Goal: Obtain resource: Download file/media

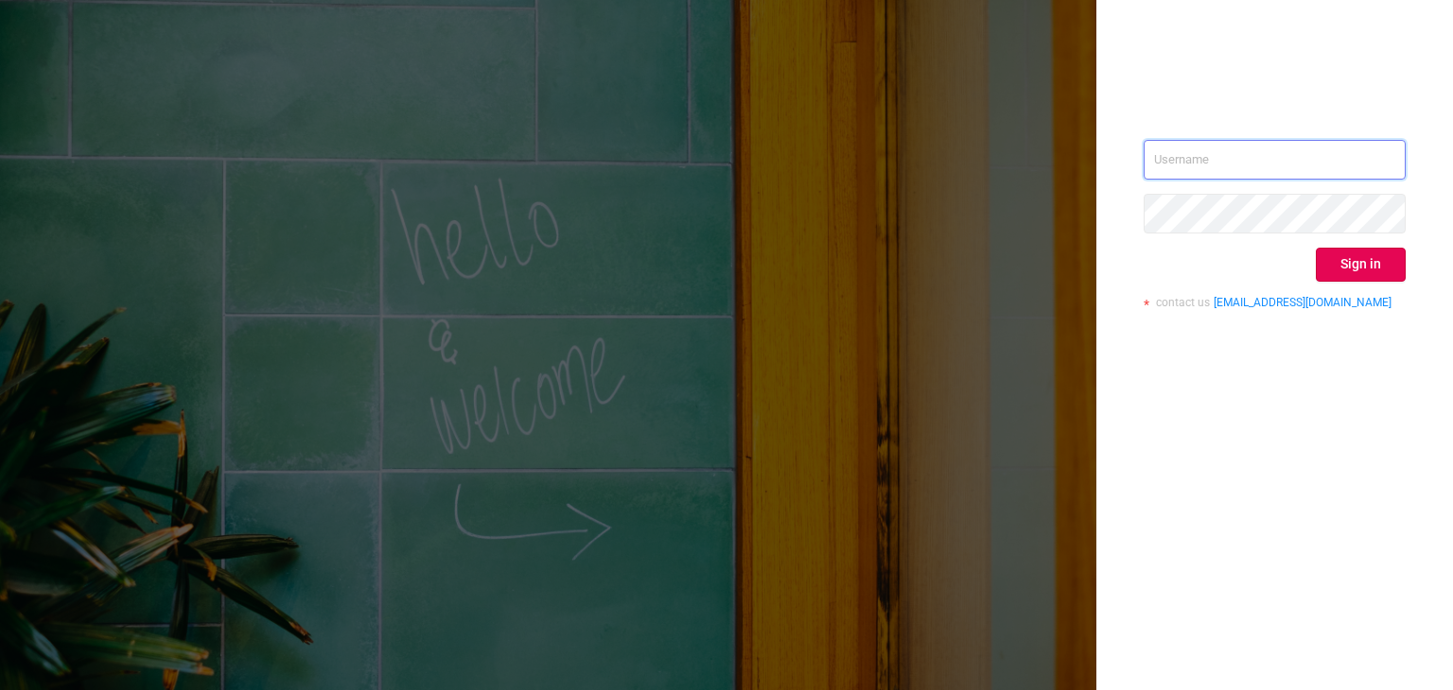
click at [1266, 152] on input "text" at bounding box center [1275, 160] width 262 height 40
click at [1236, 166] on input "text" at bounding box center [1275, 160] width 262 height 40
type input "[PERSON_NAME][EMAIL_ADDRESS][DOMAIN_NAME]"
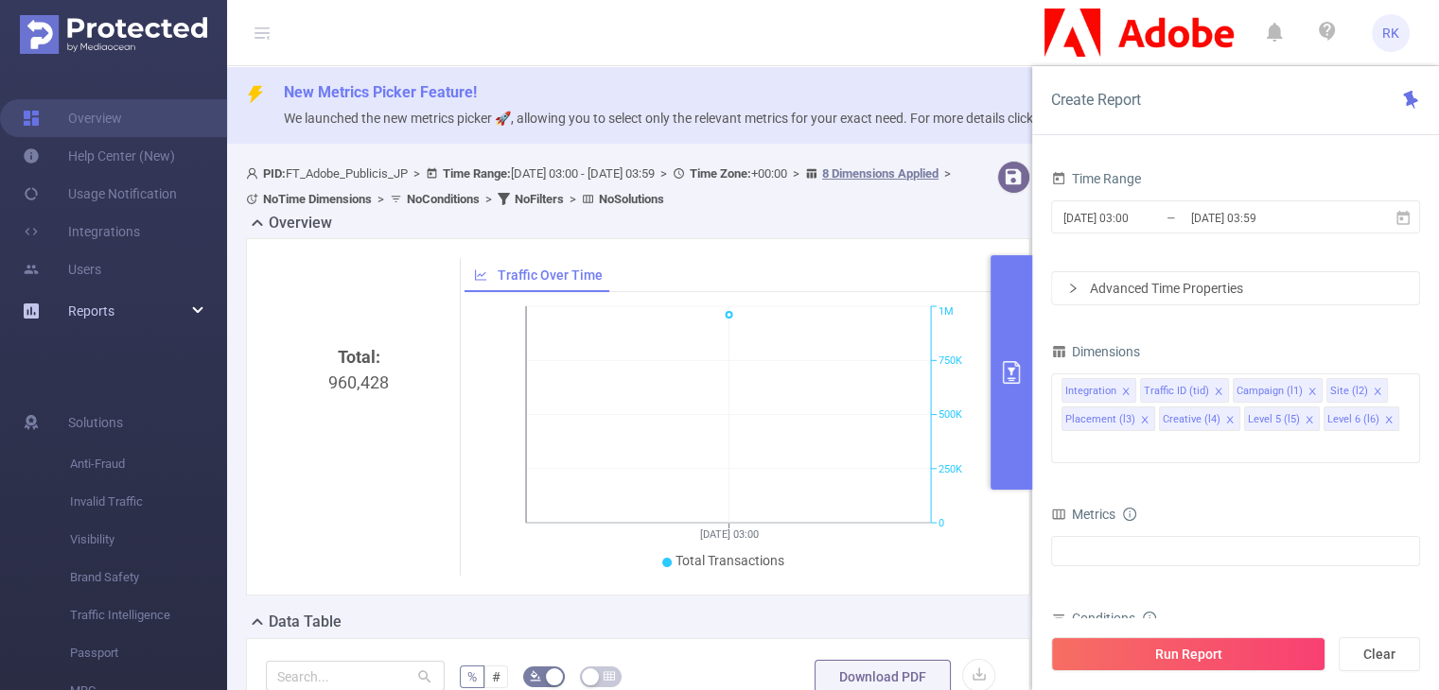
click at [190, 309] on div "Reports" at bounding box center [113, 311] width 227 height 38
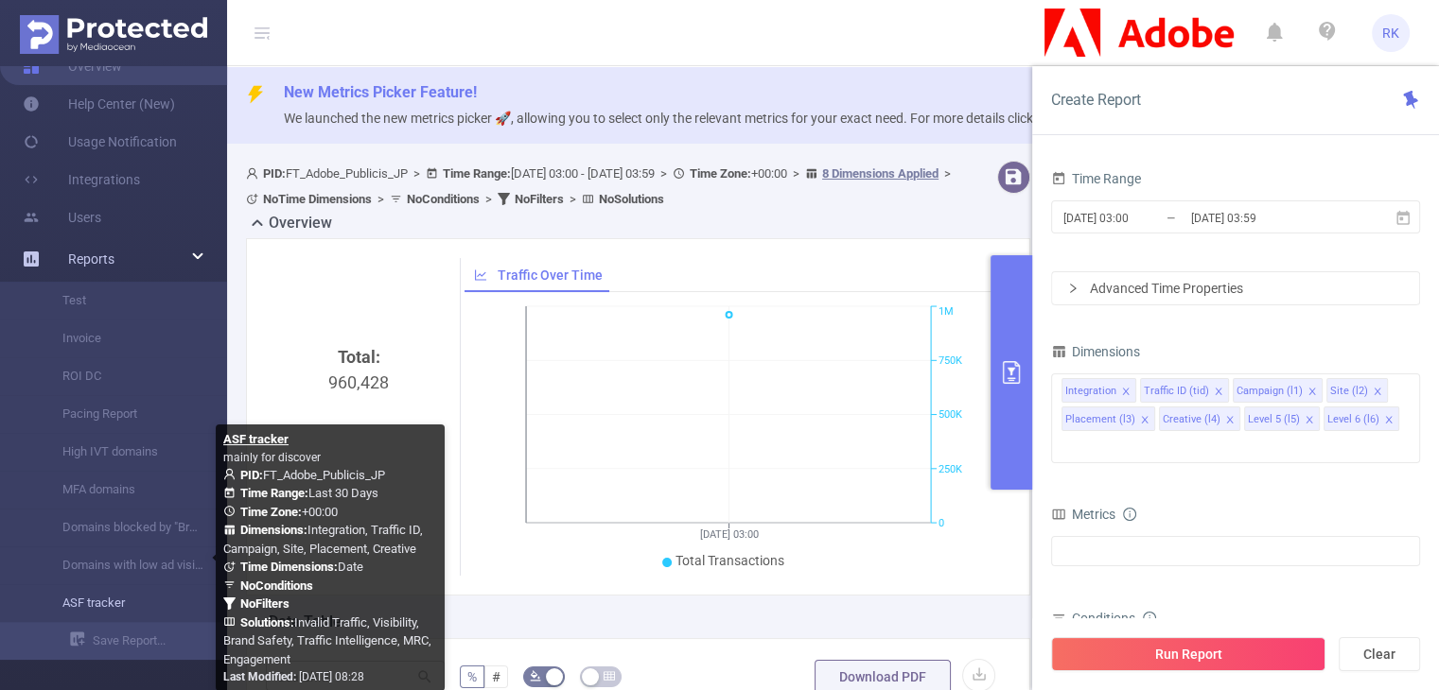
click at [85, 602] on link "ASF tracker" at bounding box center [121, 604] width 166 height 38
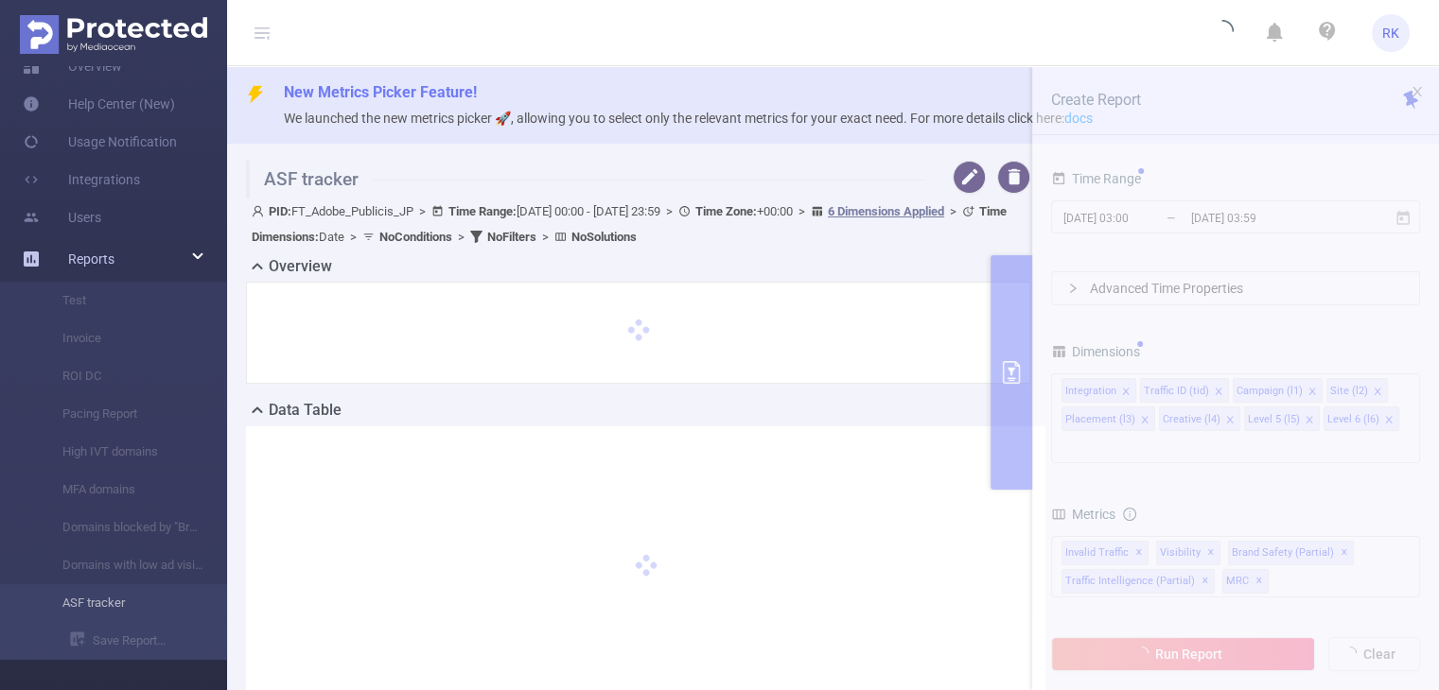
type input "[DATE] 00:00"
type input "[DATE] 23:59"
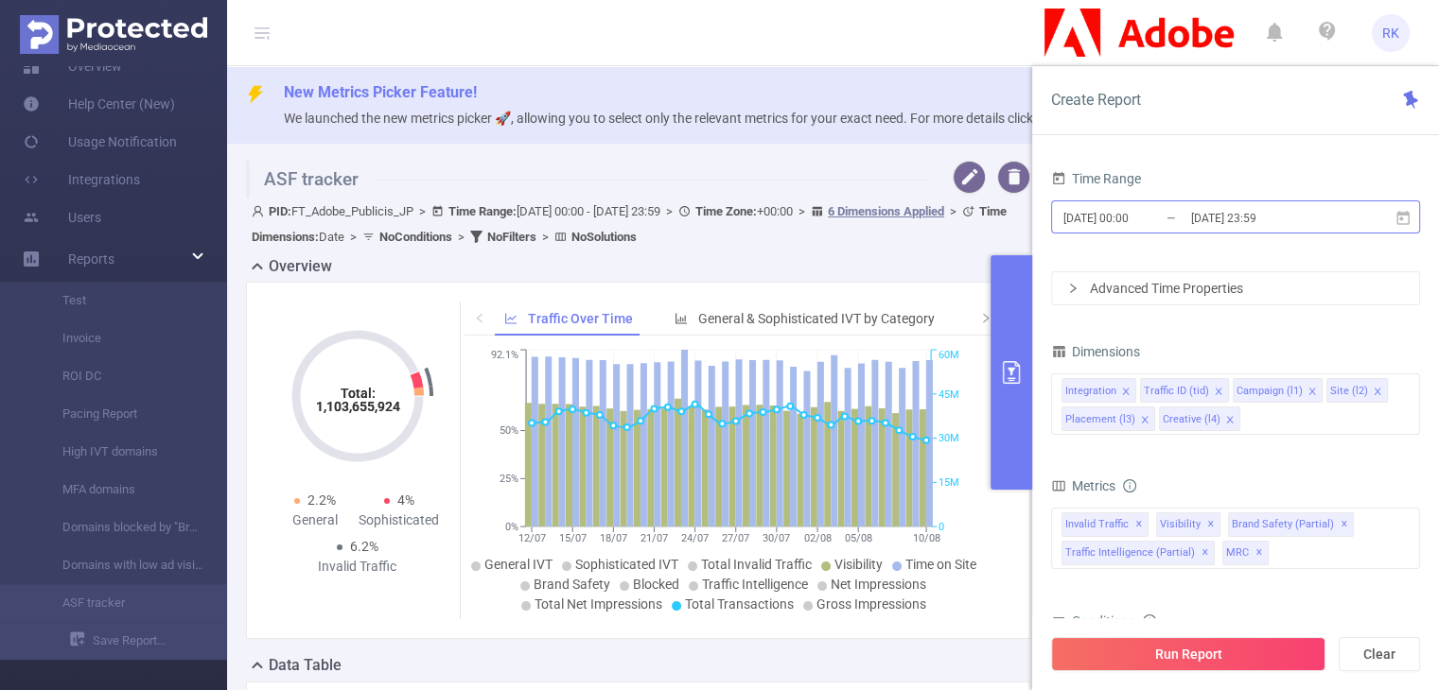
click at [1161, 221] on input "[DATE] 00:00" at bounding box center [1137, 218] width 153 height 26
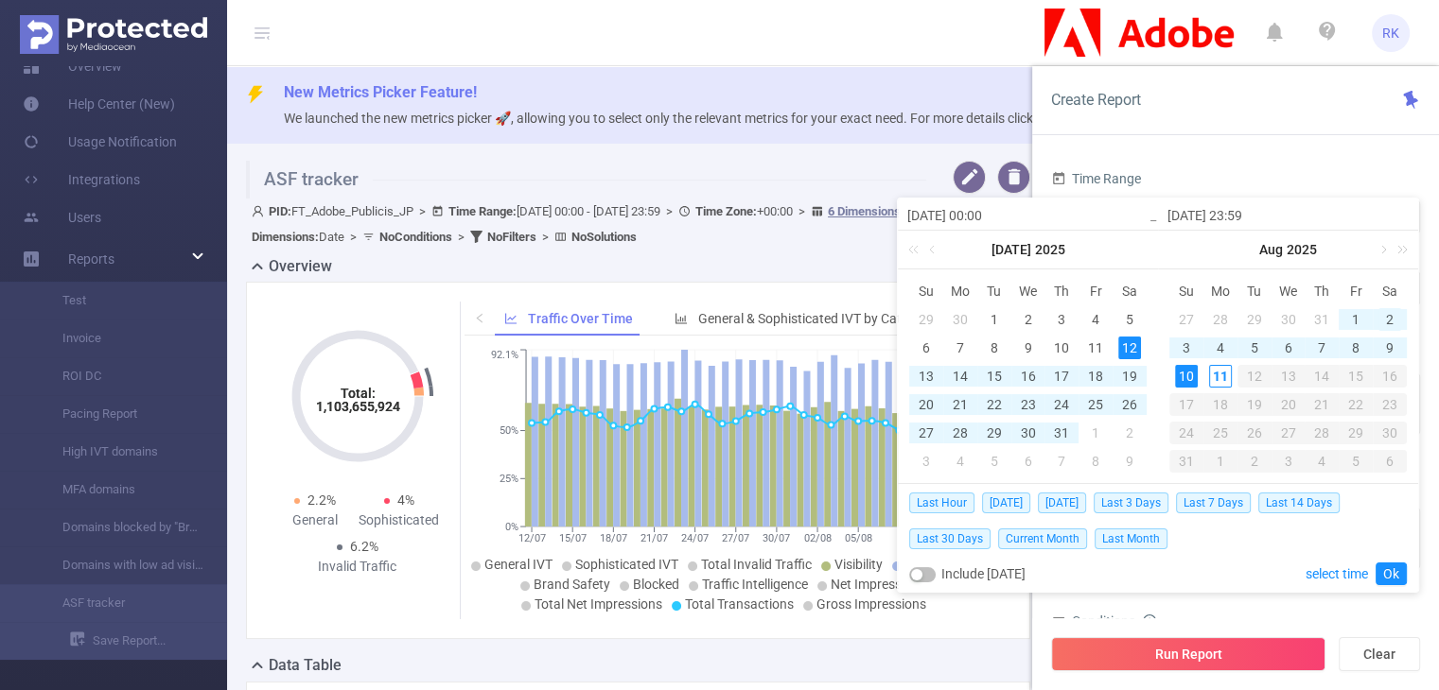
click at [1389, 316] on div "2" at bounding box center [1389, 319] width 23 height 23
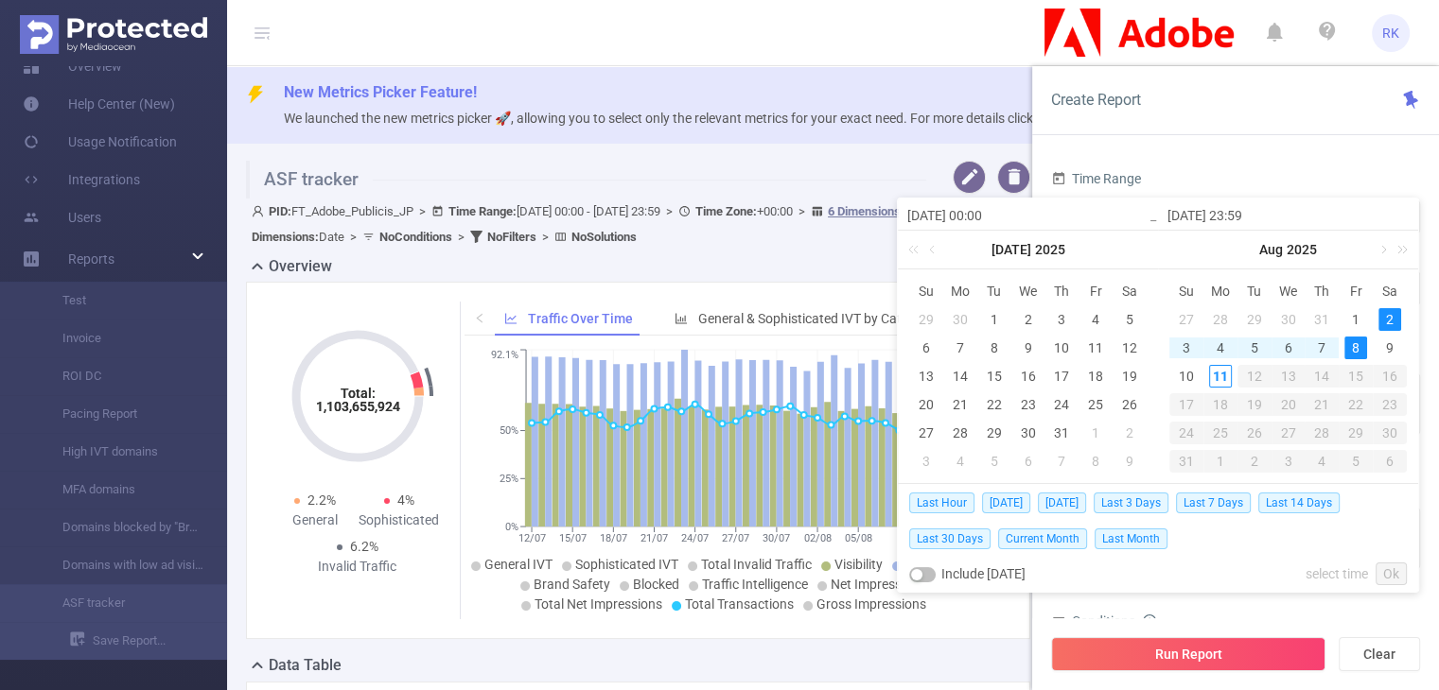
click at [1358, 344] on div "8" at bounding box center [1355, 348] width 23 height 23
type input "[DATE] 00:00"
type input "[DATE] 23:59"
type input "[DATE] 00:00"
type input "[DATE] 23:59"
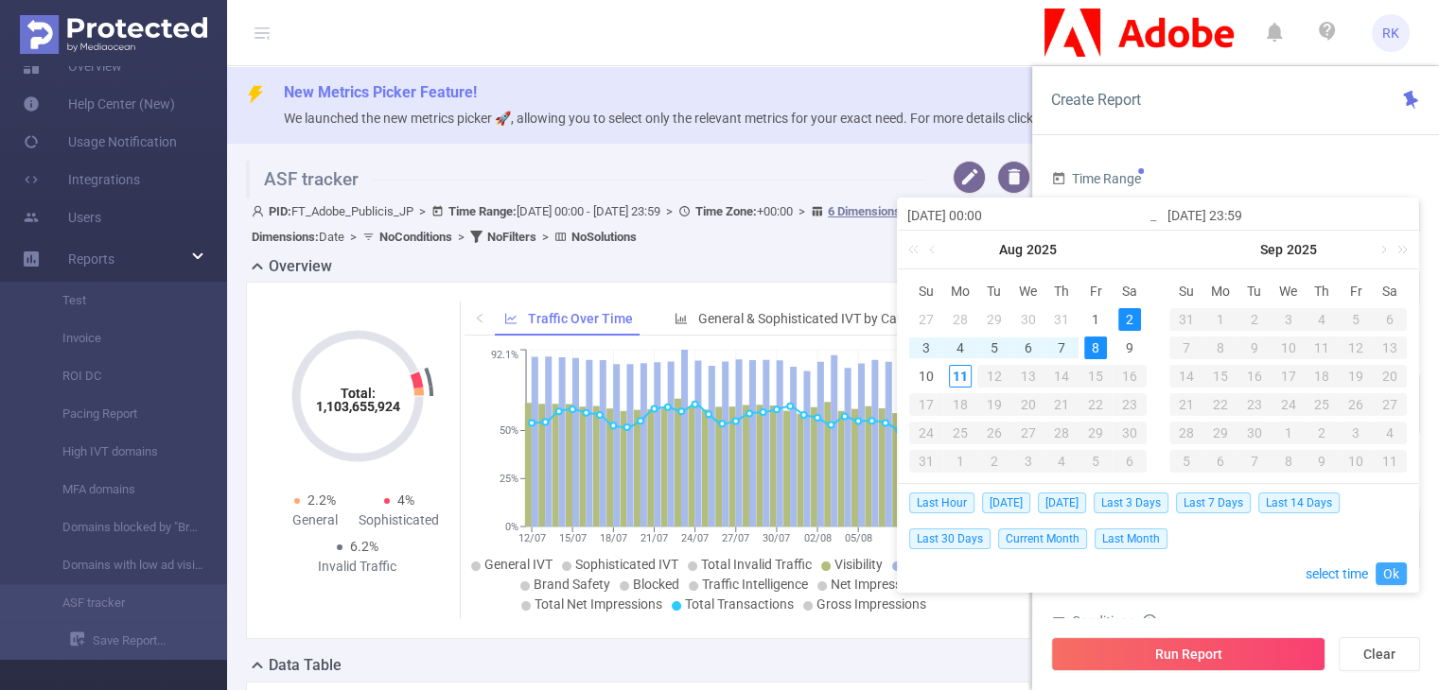
click at [1400, 573] on link "Ok" at bounding box center [1390, 574] width 31 height 23
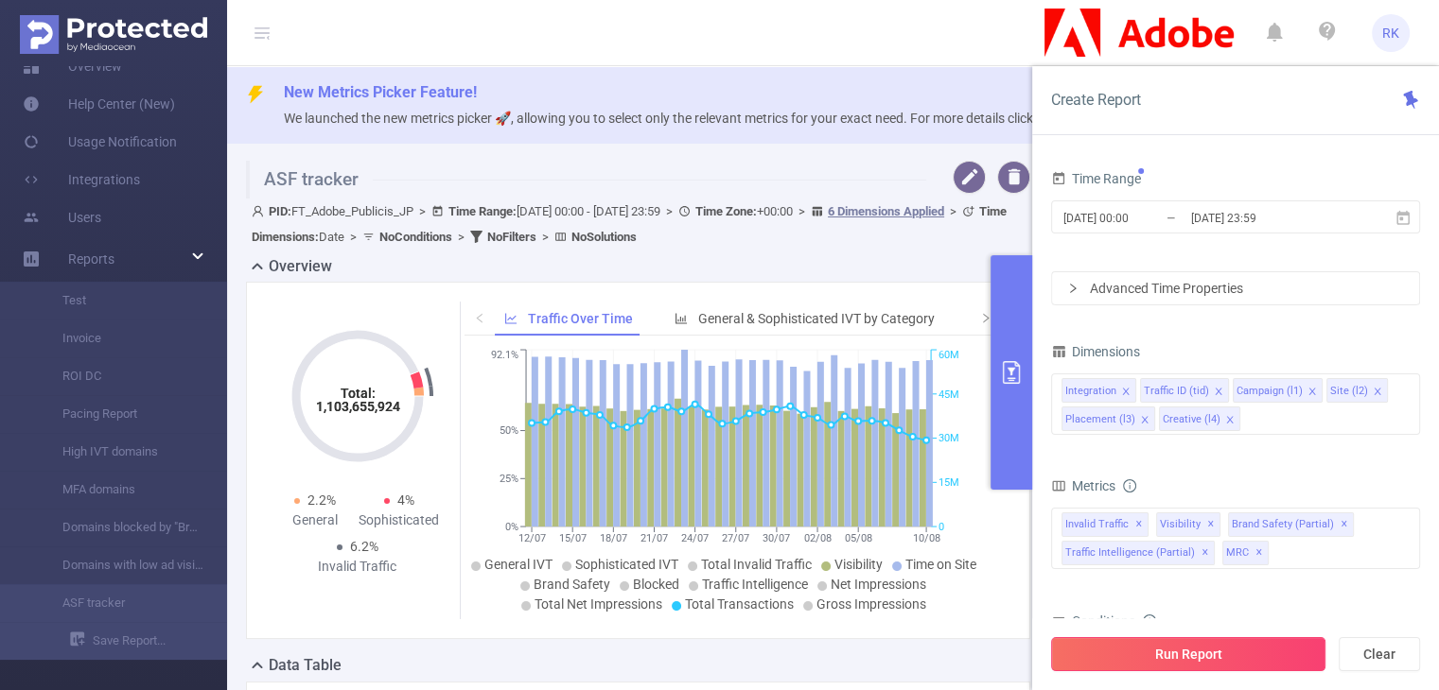
click at [1250, 654] on button "Run Report" at bounding box center [1188, 654] width 274 height 34
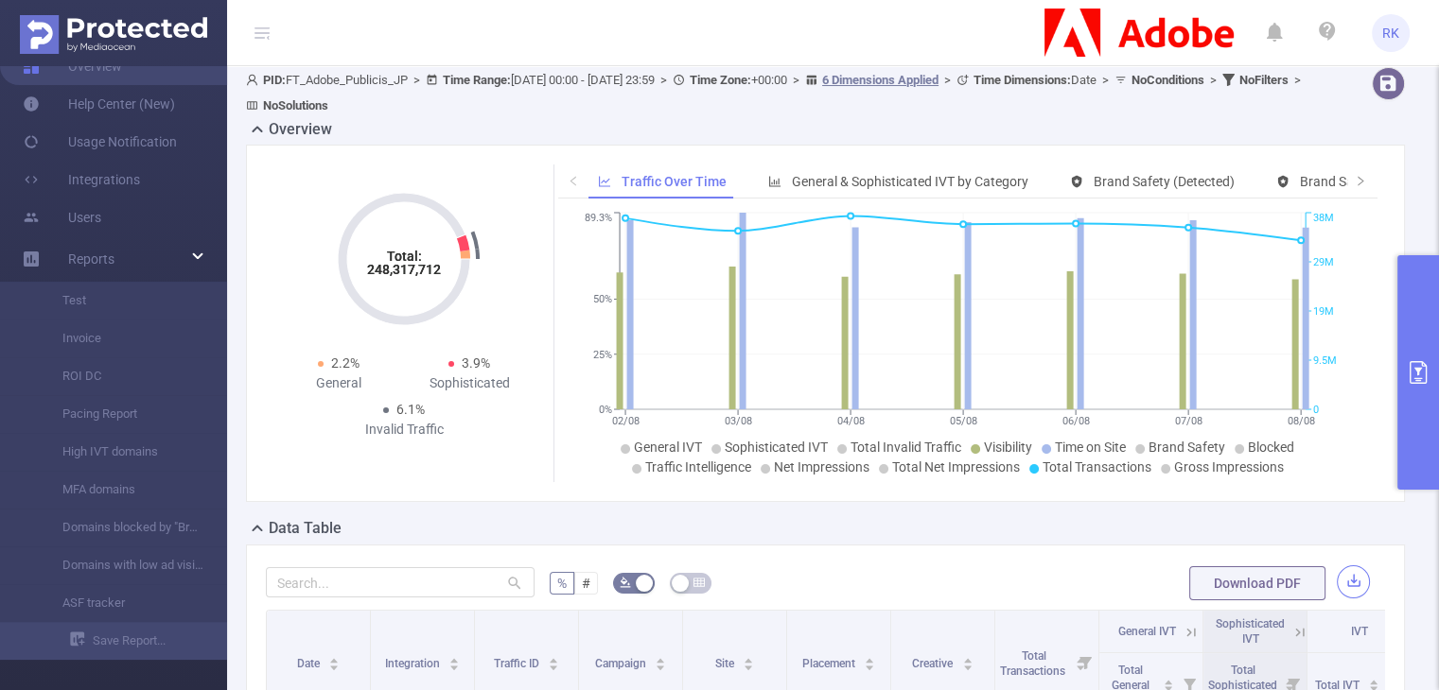
click at [1338, 580] on button "button" at bounding box center [1352, 582] width 33 height 33
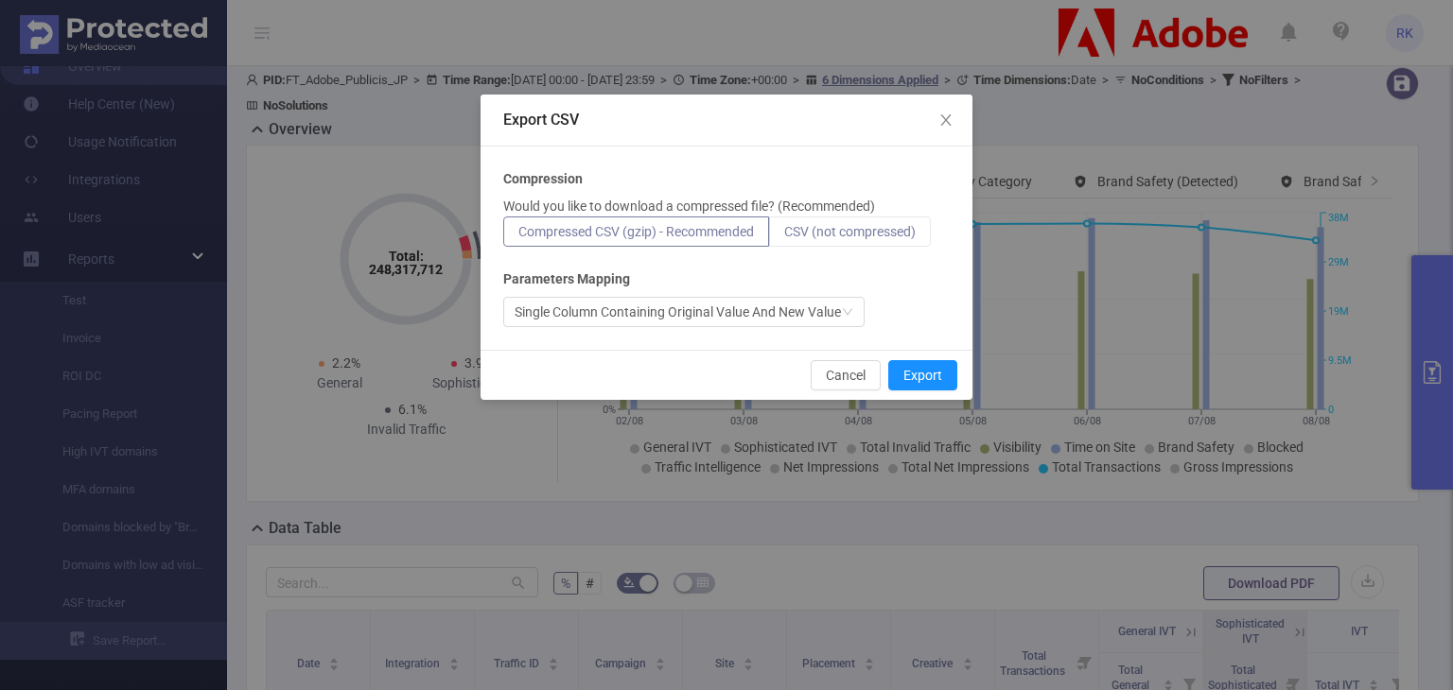
click at [893, 224] on span "CSV (not compressed)" at bounding box center [849, 231] width 131 height 15
click at [784, 236] on input "CSV (not compressed)" at bounding box center [784, 236] width 0 height 0
click at [923, 372] on button "Export" at bounding box center [922, 375] width 69 height 30
